Goal: Information Seeking & Learning: Learn about a topic

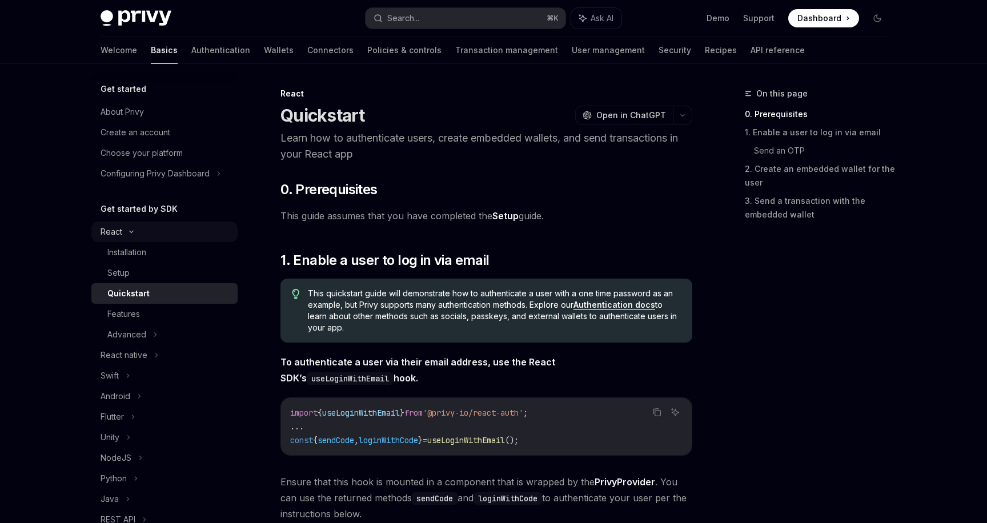
click at [135, 232] on icon at bounding box center [132, 232] width 14 height 5
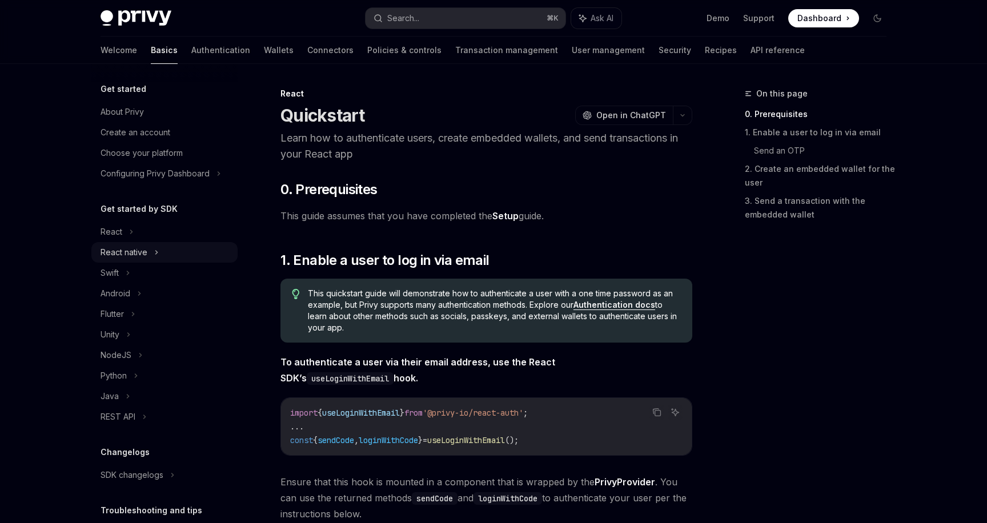
click at [161, 253] on div "React native" at bounding box center [164, 252] width 146 height 21
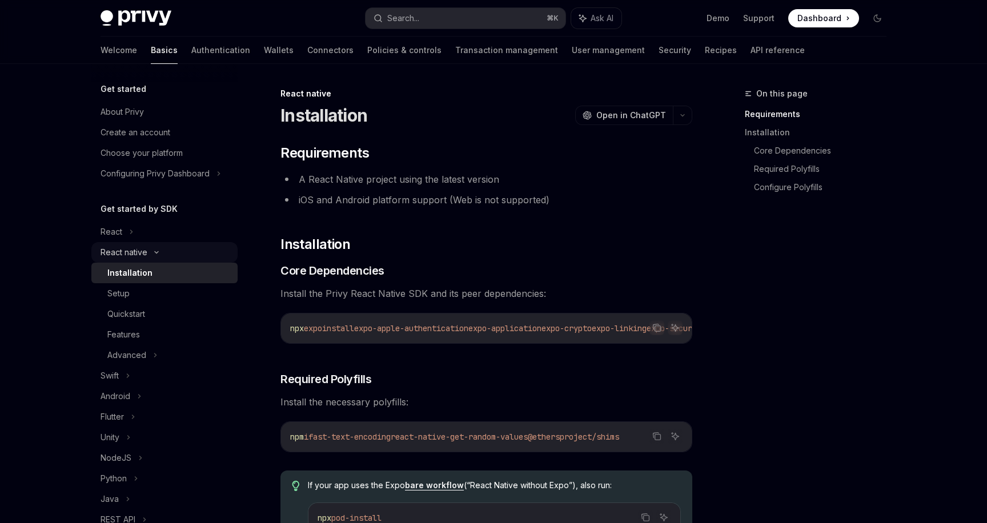
click at [161, 253] on icon at bounding box center [157, 252] width 14 height 5
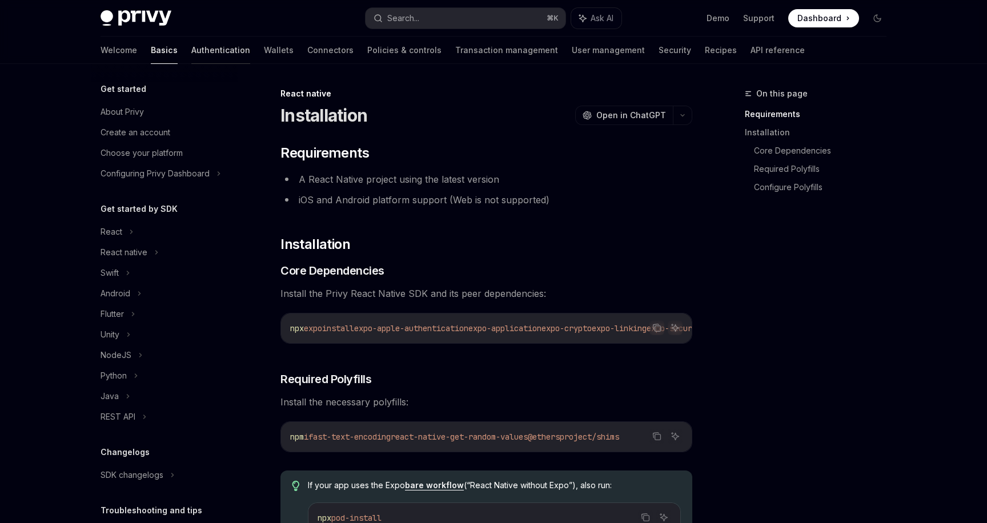
click at [191, 52] on link "Authentication" at bounding box center [220, 50] width 59 height 27
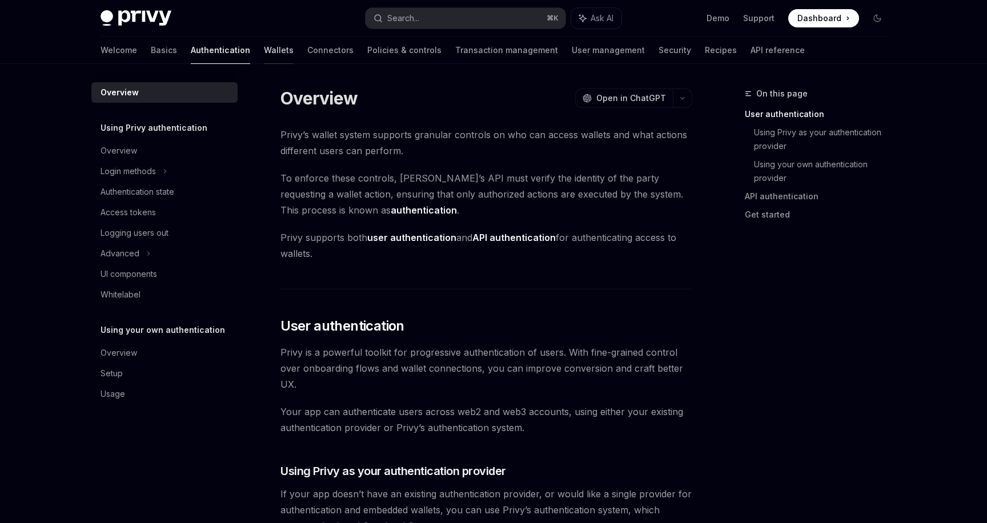
click at [264, 57] on link "Wallets" at bounding box center [279, 50] width 30 height 27
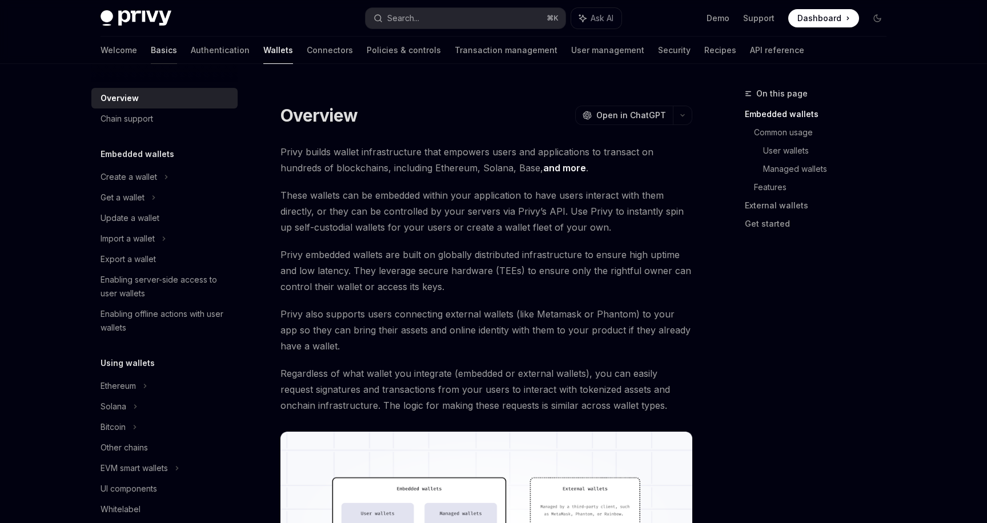
click at [151, 57] on link "Basics" at bounding box center [164, 50] width 26 height 27
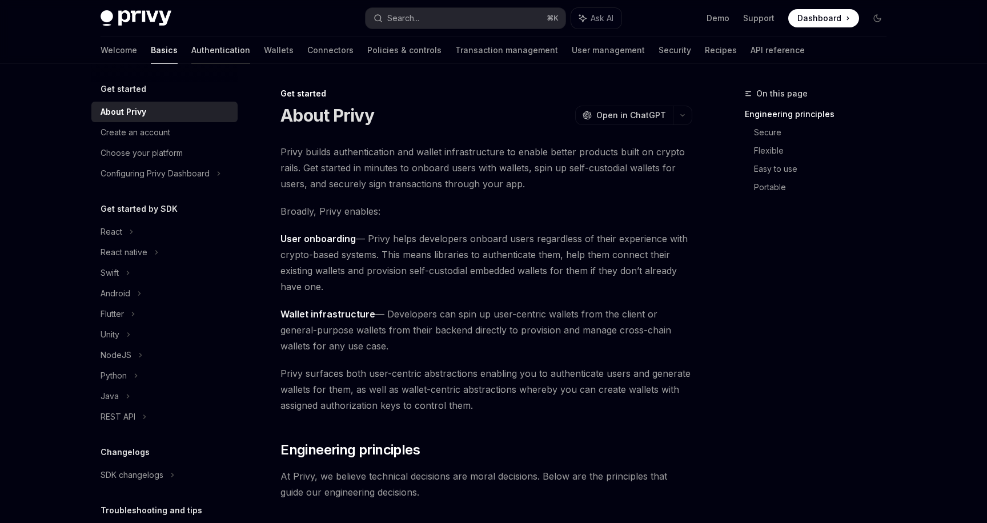
click at [191, 49] on link "Authentication" at bounding box center [220, 50] width 59 height 27
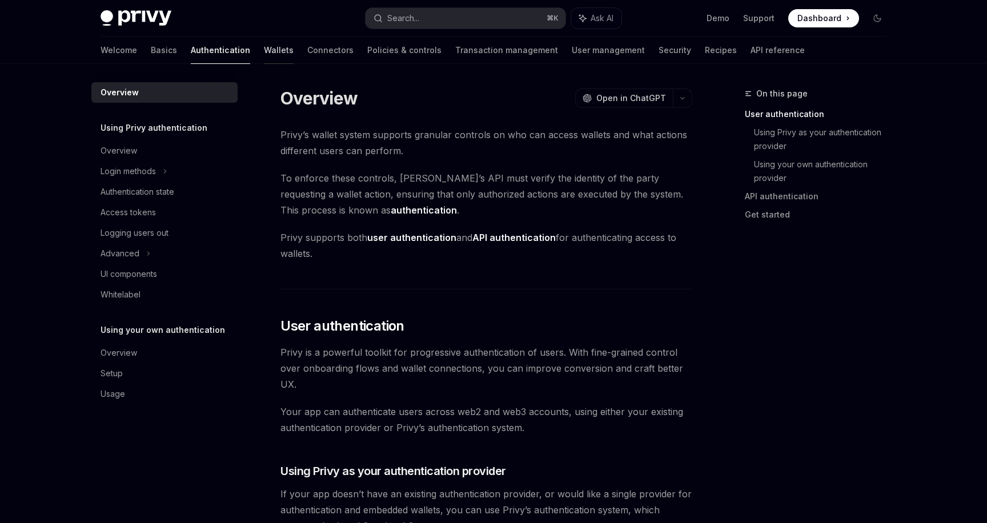
click at [264, 53] on link "Wallets" at bounding box center [279, 50] width 30 height 27
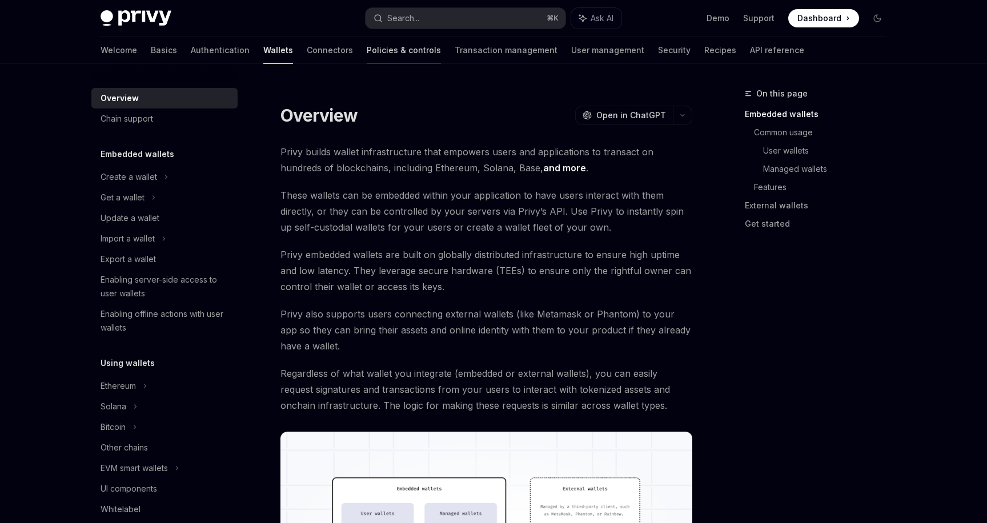
click at [367, 53] on link "Policies & controls" at bounding box center [404, 50] width 74 height 27
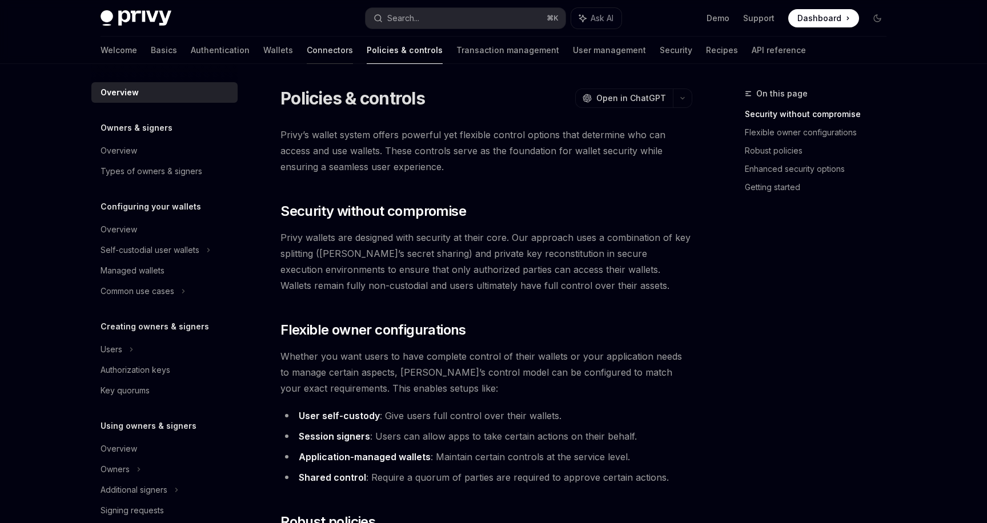
click at [307, 53] on link "Connectors" at bounding box center [330, 50] width 46 height 27
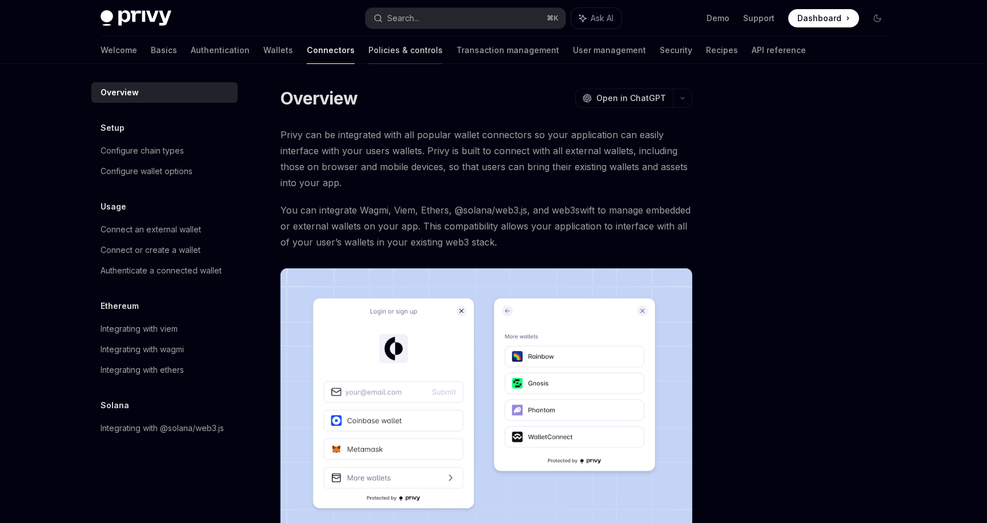
click at [368, 59] on link "Policies & controls" at bounding box center [405, 50] width 74 height 27
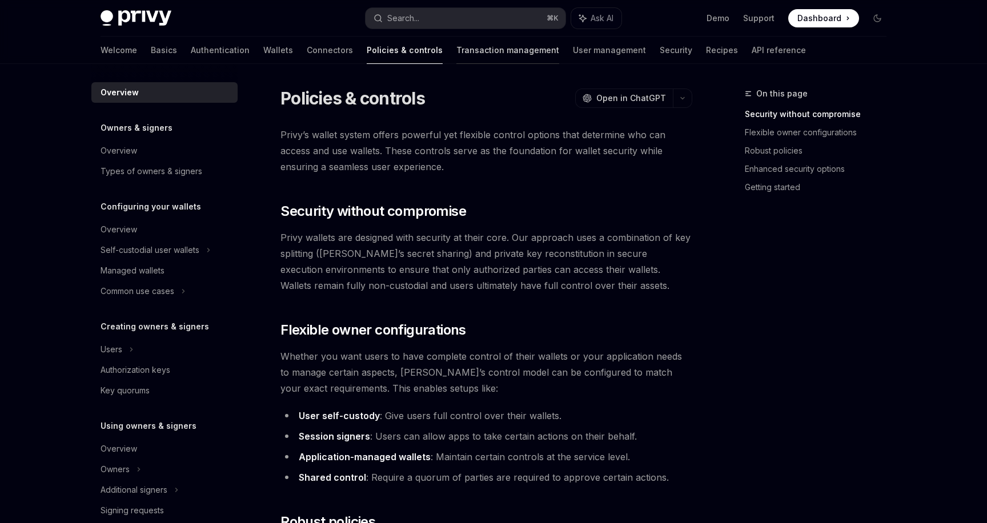
click at [456, 53] on link "Transaction management" at bounding box center [507, 50] width 103 height 27
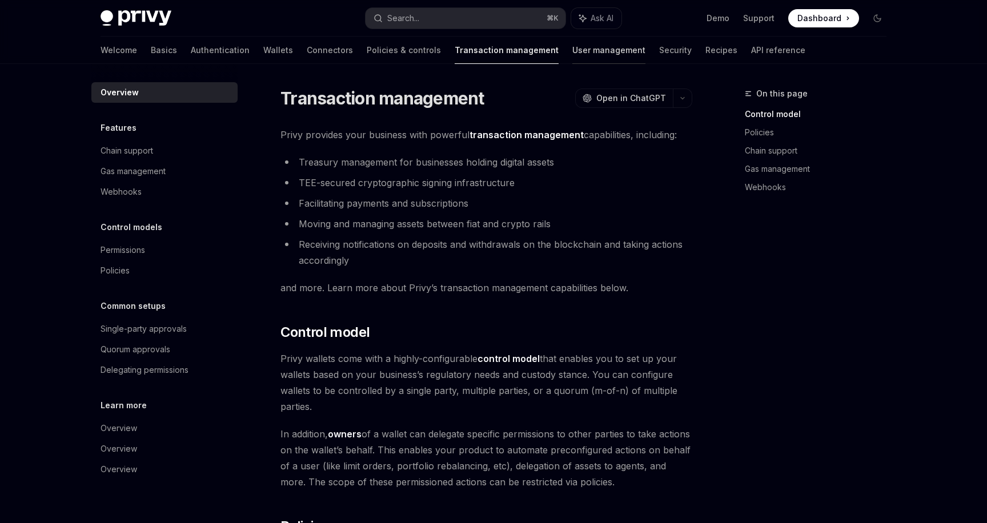
click at [572, 55] on link "User management" at bounding box center [608, 50] width 73 height 27
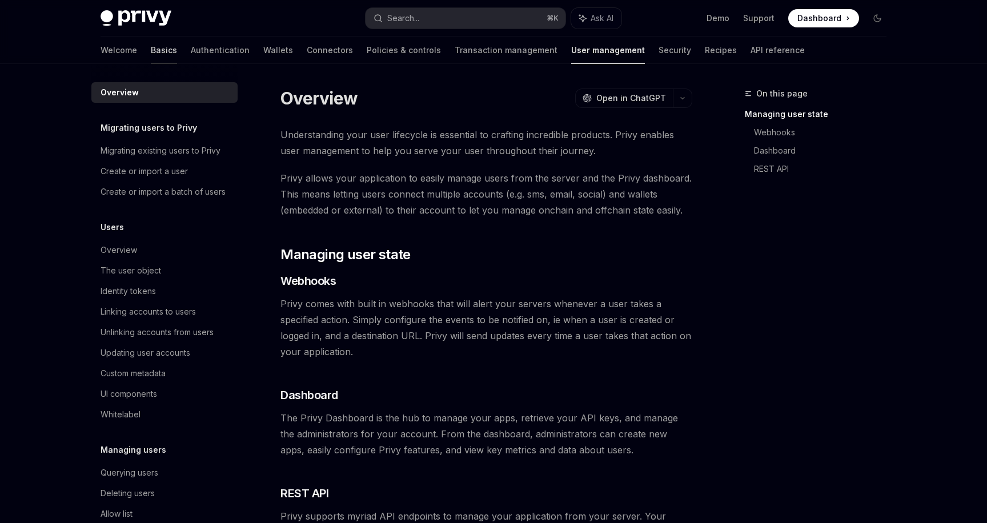
click at [151, 53] on link "Basics" at bounding box center [164, 50] width 26 height 27
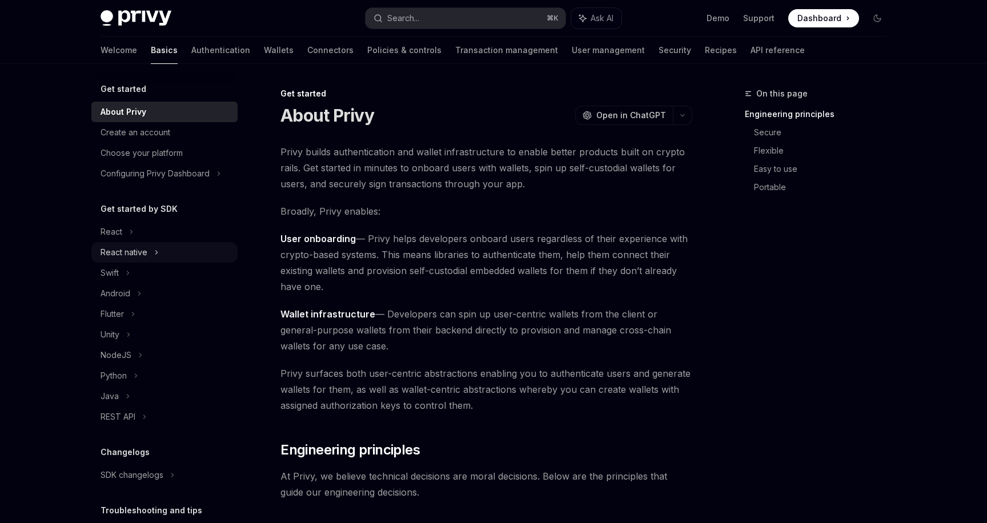
click at [154, 250] on icon at bounding box center [156, 253] width 5 height 14
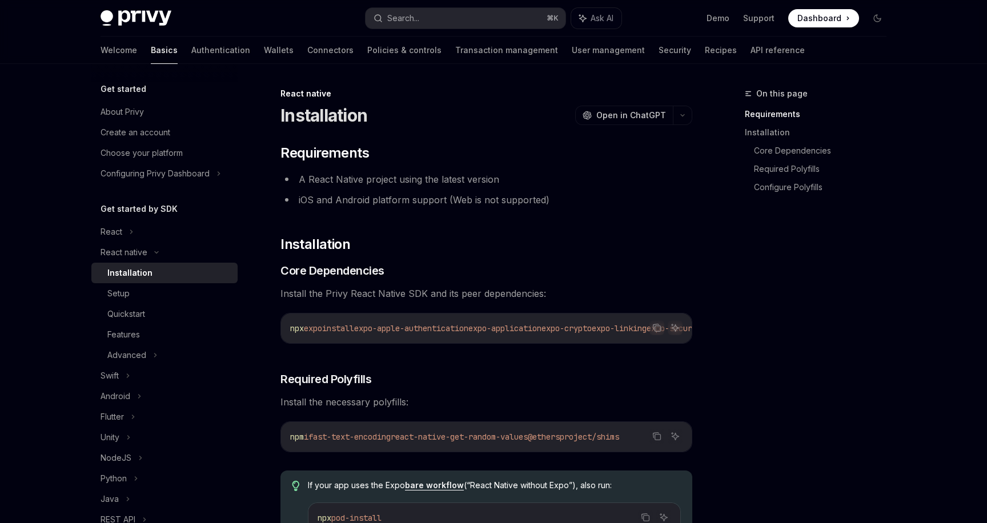
click at [849, 232] on div "On this page Requirements Installation Core Dependencies Required Polyfills Con…" at bounding box center [809, 305] width 174 height 436
click at [164, 376] on div "Swift" at bounding box center [164, 376] width 146 height 21
type textarea "*"
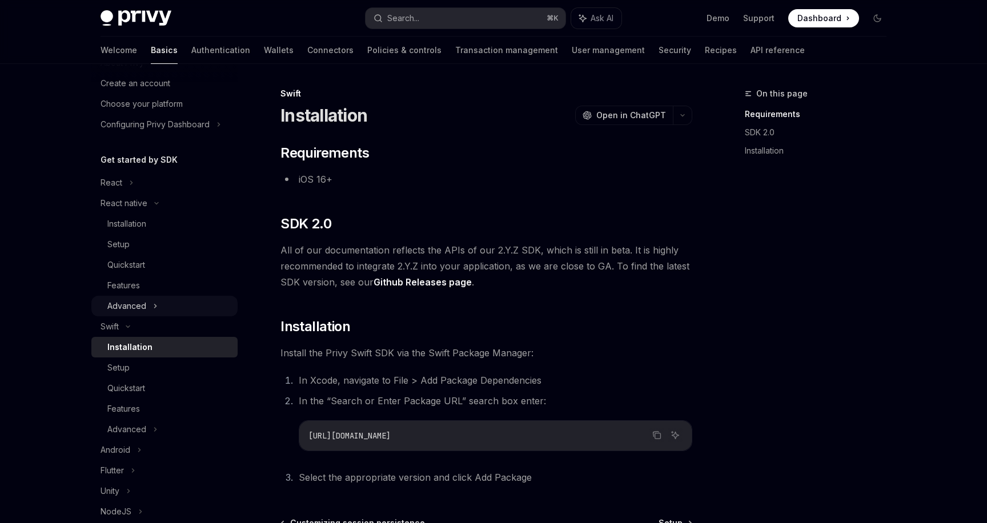
scroll to position [53, 0]
